Goal: Find contact information: Find contact information

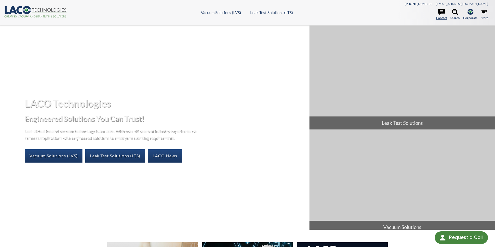
click at [441, 18] on link "Contact" at bounding box center [441, 14] width 11 height 11
click at [440, 14] on icon at bounding box center [441, 12] width 6 height 6
click at [444, 12] on icon at bounding box center [441, 12] width 6 height 6
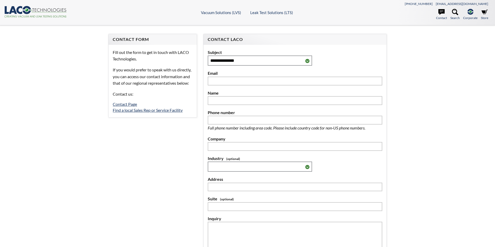
select select "Language Translate Widget"
